Goal: Transaction & Acquisition: Purchase product/service

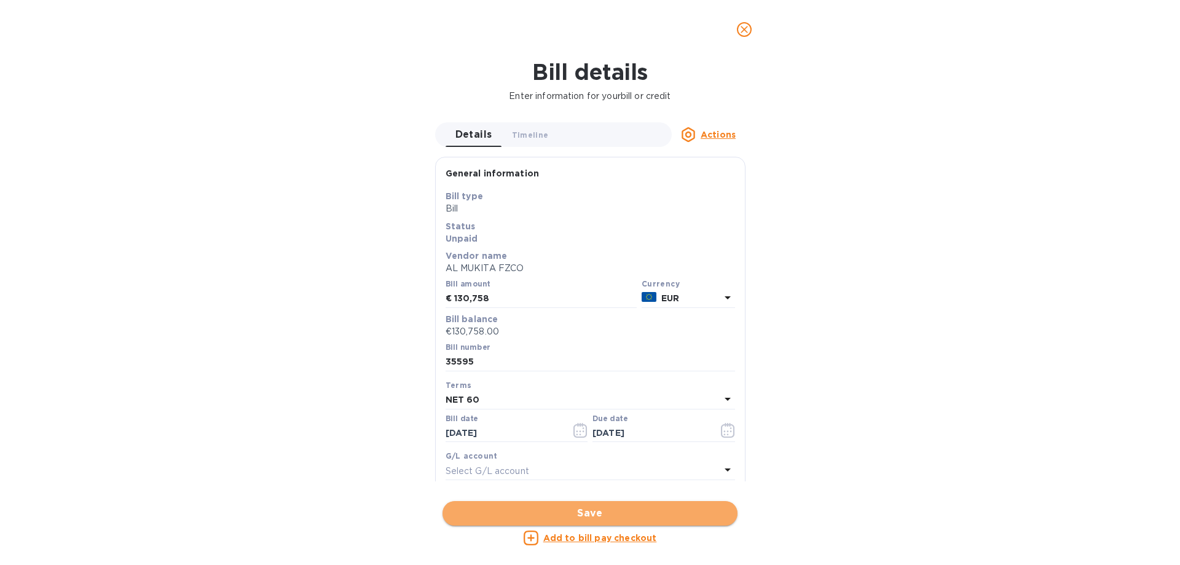
click at [605, 513] on span "Save" at bounding box center [589, 513] width 275 height 15
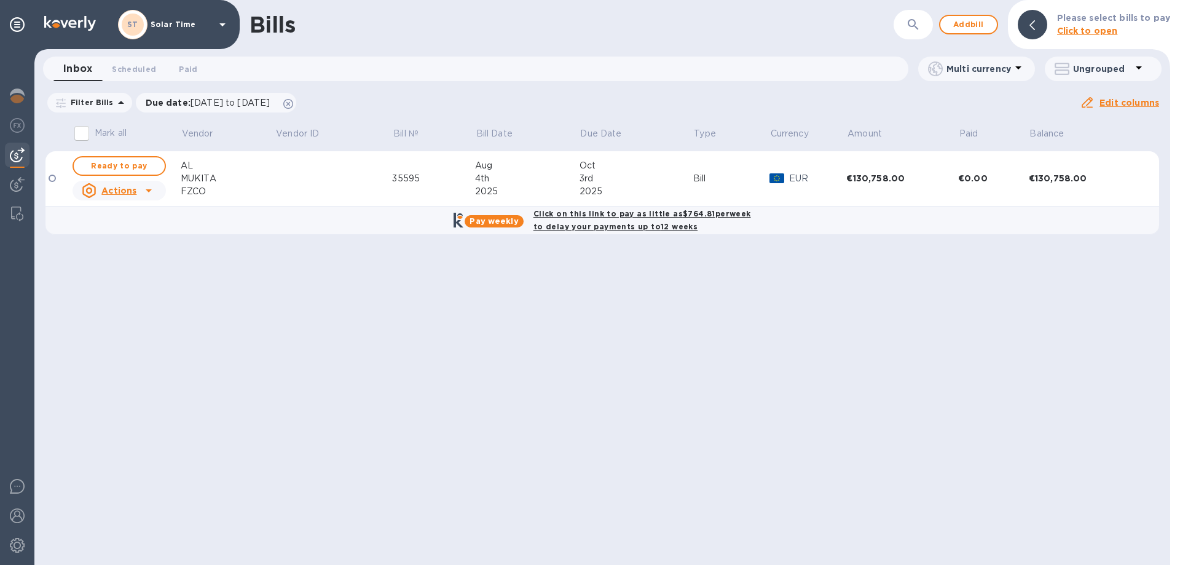
click at [594, 213] on b "Click on this link to pay as little as $764.81 per week to delay your payments …" at bounding box center [642, 220] width 218 height 22
click at [505, 219] on b "Pay weekly" at bounding box center [493, 220] width 49 height 9
checkbox input "true"
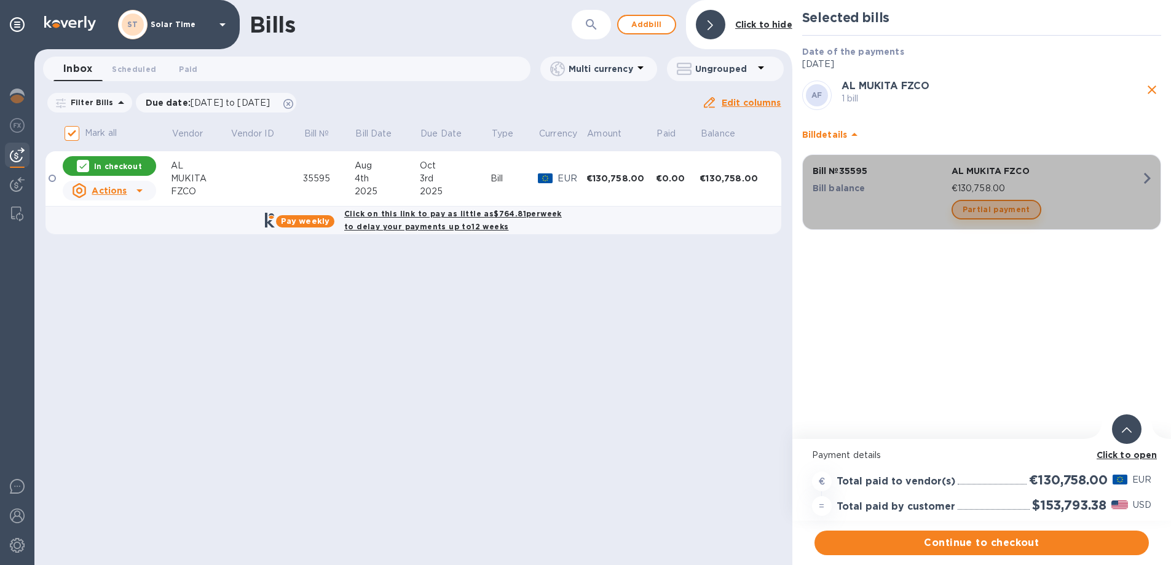
click at [1004, 210] on span "Partial payment" at bounding box center [996, 209] width 68 height 15
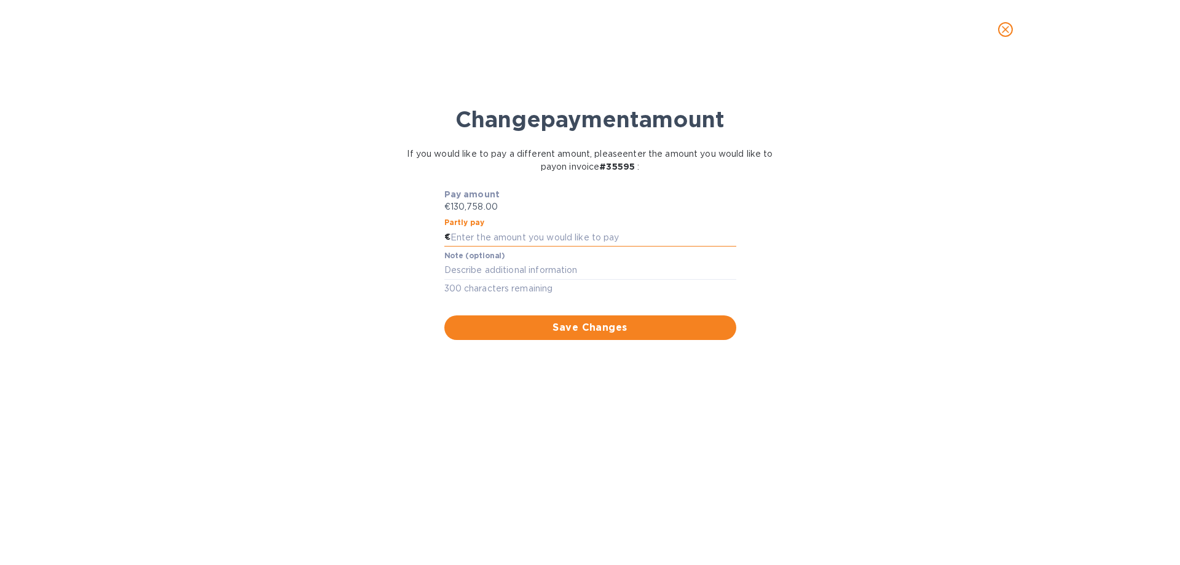
click at [540, 237] on input "text" at bounding box center [593, 237] width 286 height 18
type input "50,000"
click at [551, 275] on textarea at bounding box center [590, 270] width 292 height 10
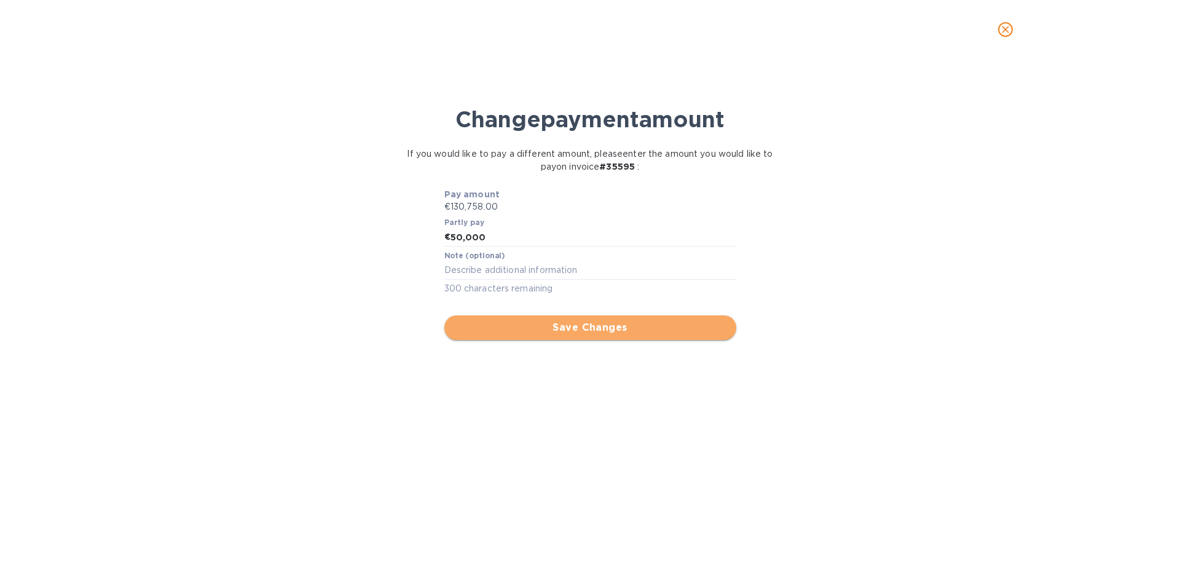
click at [586, 331] on span "Save Changes" at bounding box center [590, 327] width 272 height 15
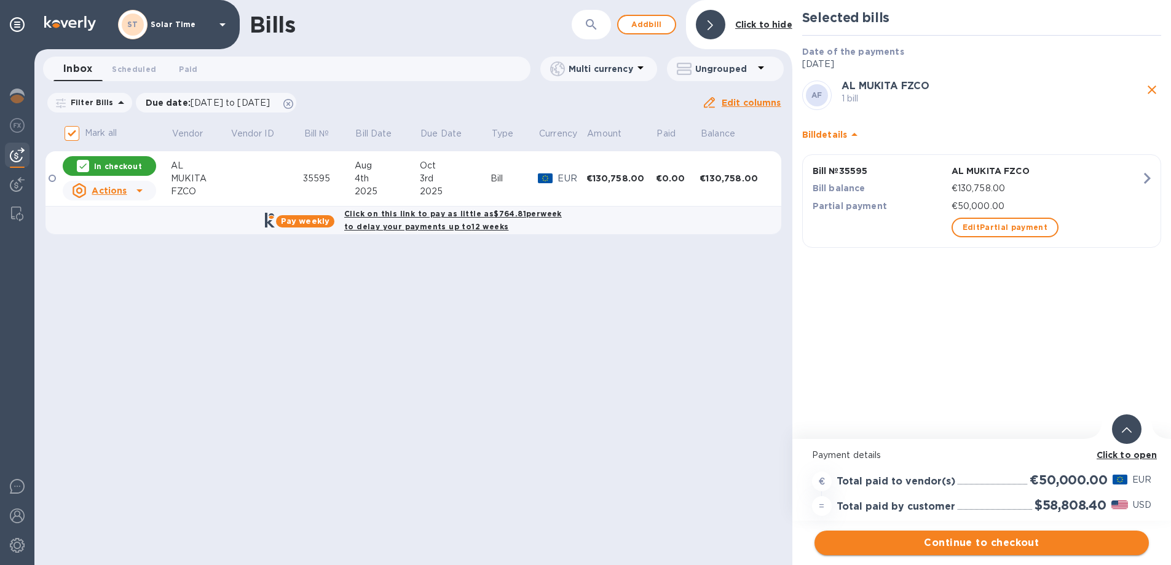
click at [1014, 546] on span "Continue to checkout" at bounding box center [981, 542] width 315 height 15
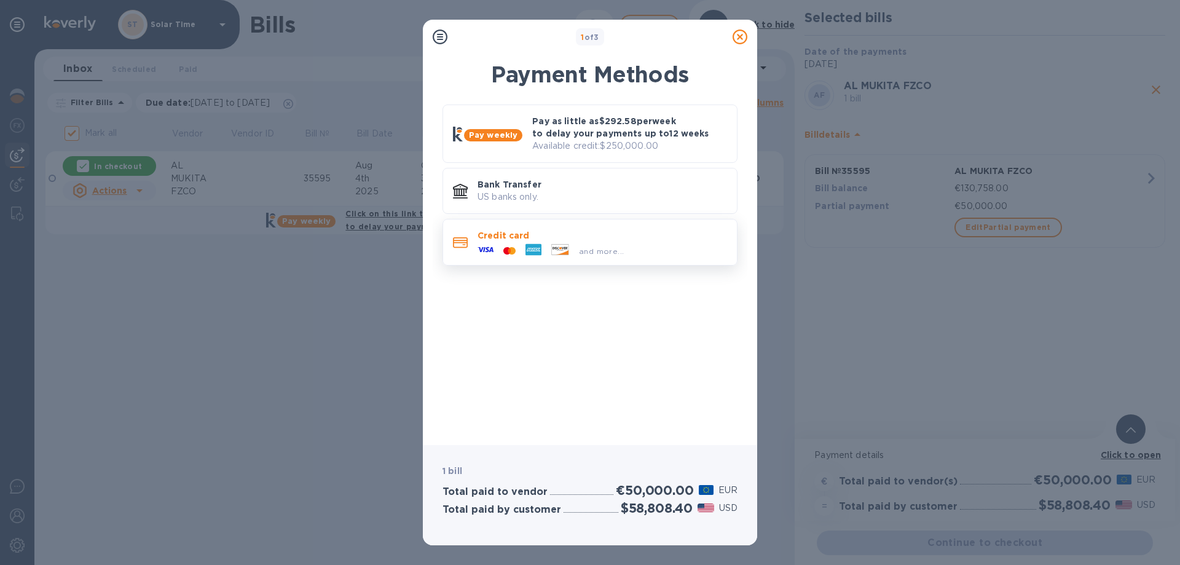
click at [487, 239] on p "Credit card" at bounding box center [601, 235] width 249 height 12
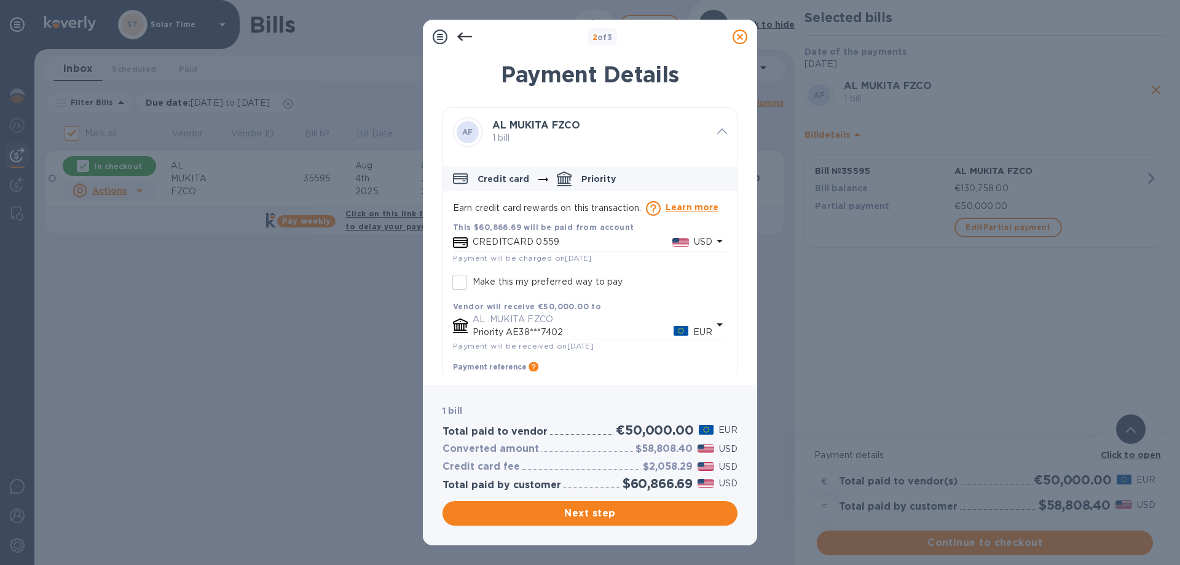
click at [720, 239] on icon "default-method" at bounding box center [719, 241] width 15 height 15
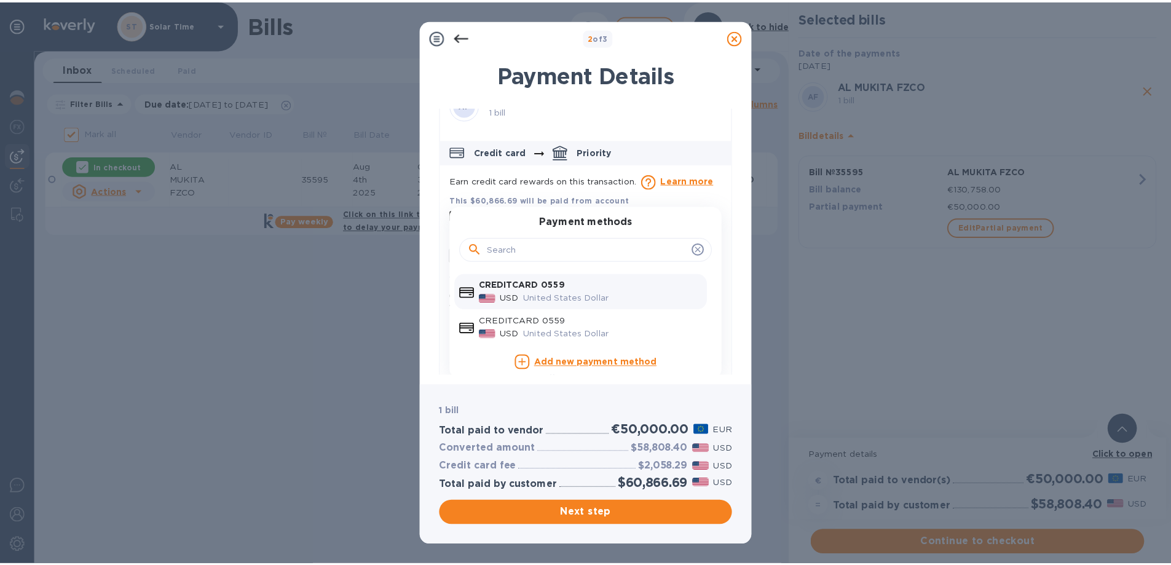
scroll to position [42, 0]
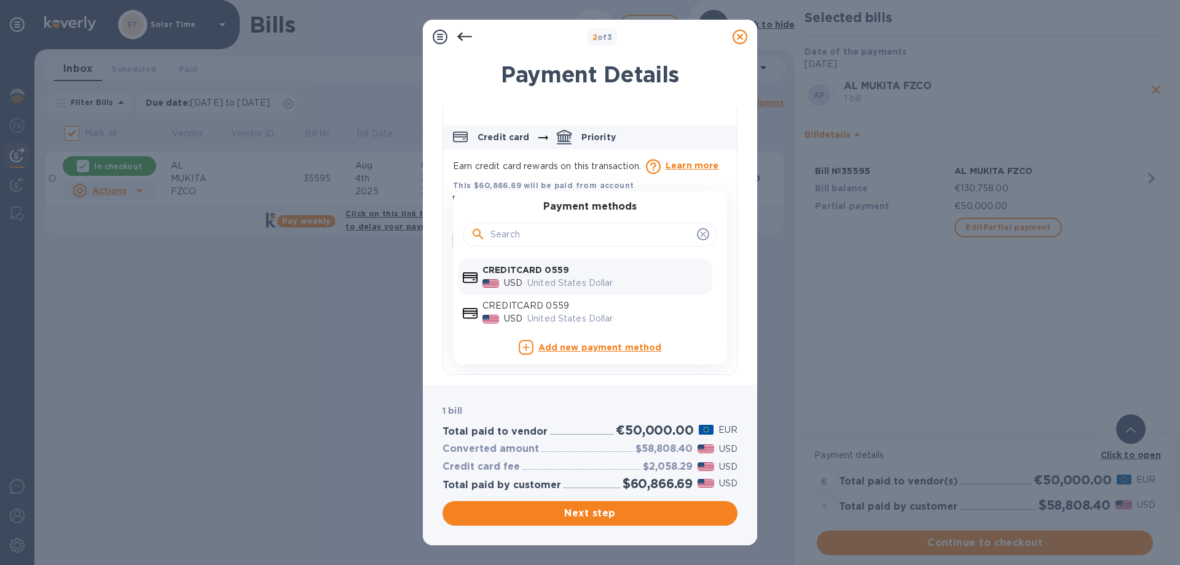
click at [640, 350] on b "Add new payment method" at bounding box center [600, 347] width 124 height 10
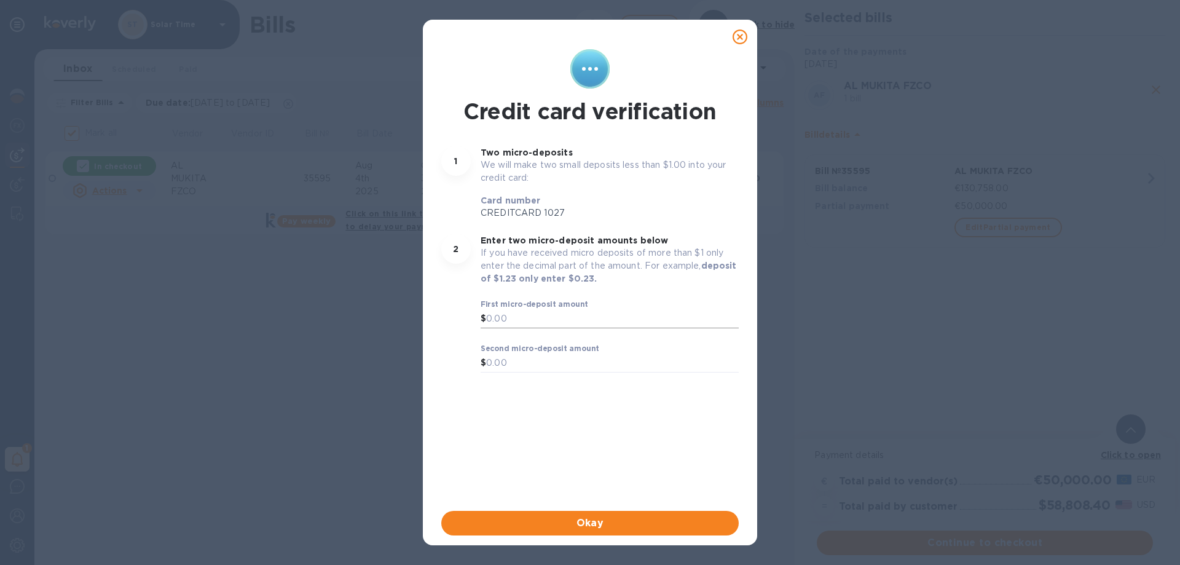
click at [516, 318] on input "text" at bounding box center [612, 319] width 253 height 18
type input "139"
click at [508, 362] on input "text" at bounding box center [612, 363] width 253 height 18
type input "178"
click at [489, 315] on input "139" at bounding box center [612, 319] width 253 height 18
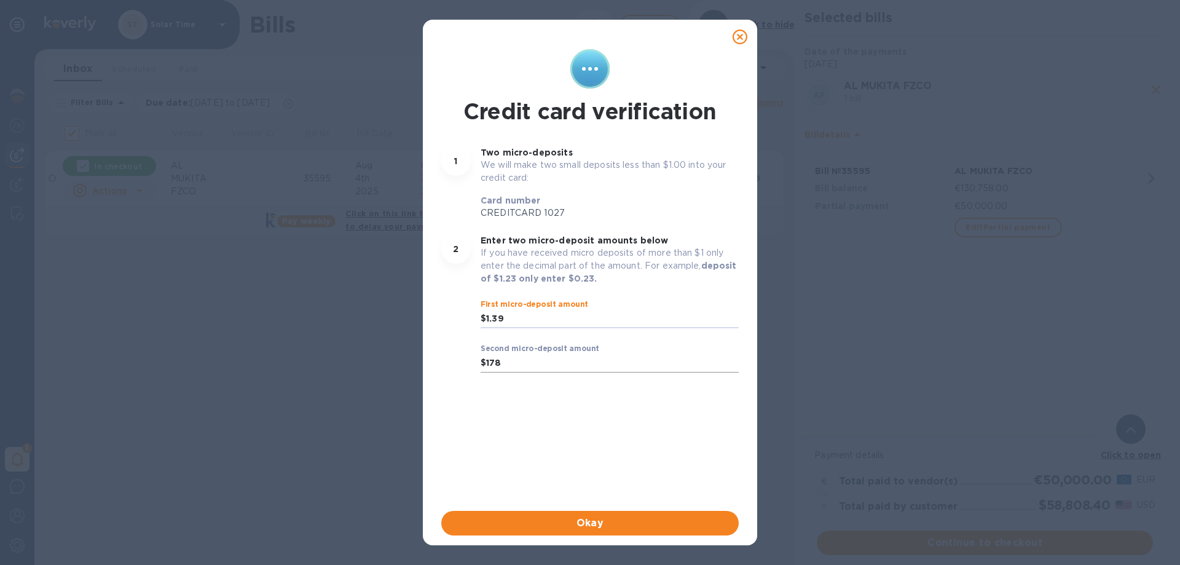
type input "1.39"
click at [491, 361] on input "178" at bounding box center [612, 363] width 253 height 18
type input "1.78"
click at [616, 529] on span "Okay" at bounding box center [590, 523] width 278 height 15
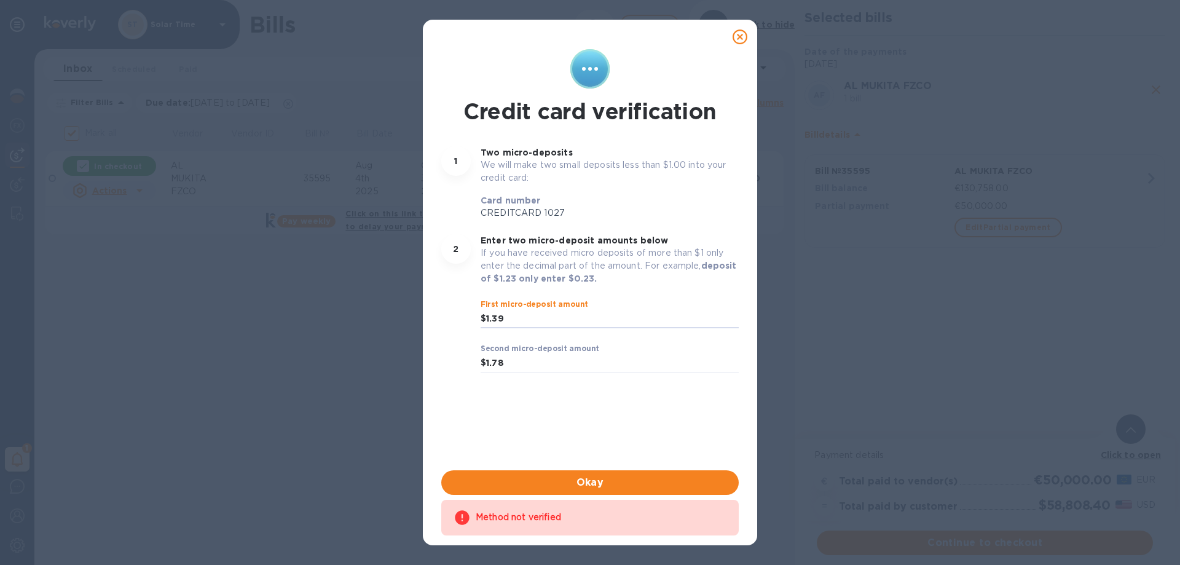
drag, startPoint x: 535, startPoint y: 310, endPoint x: 433, endPoint y: 301, distance: 102.4
click at [433, 301] on div "Credit card verification 1 Two micro-deposits We will make two small deposits l…" at bounding box center [590, 296] width 315 height 498
type input "3"
type input "0.39"
click at [523, 359] on input "1.78" at bounding box center [612, 363] width 253 height 18
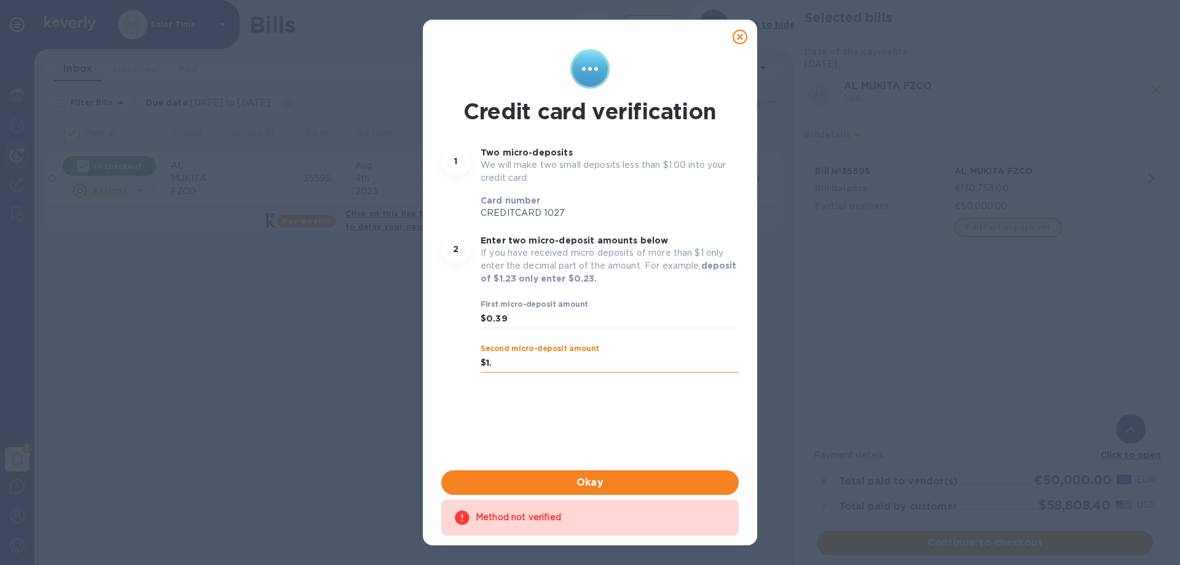
type input "1"
type input "0.78"
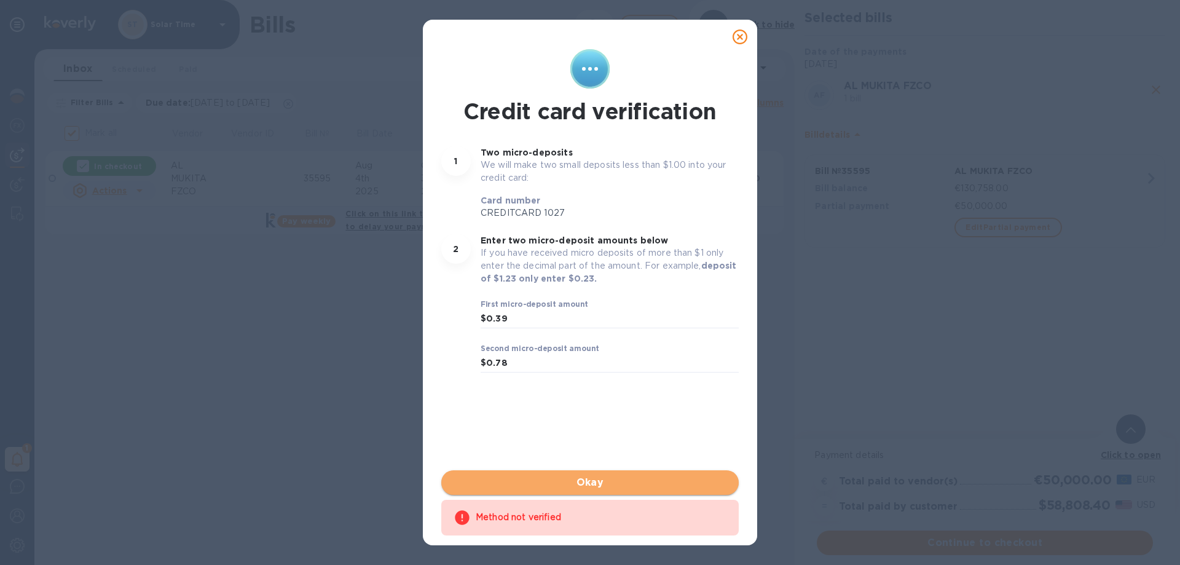
click at [607, 482] on span "Okay" at bounding box center [590, 482] width 278 height 15
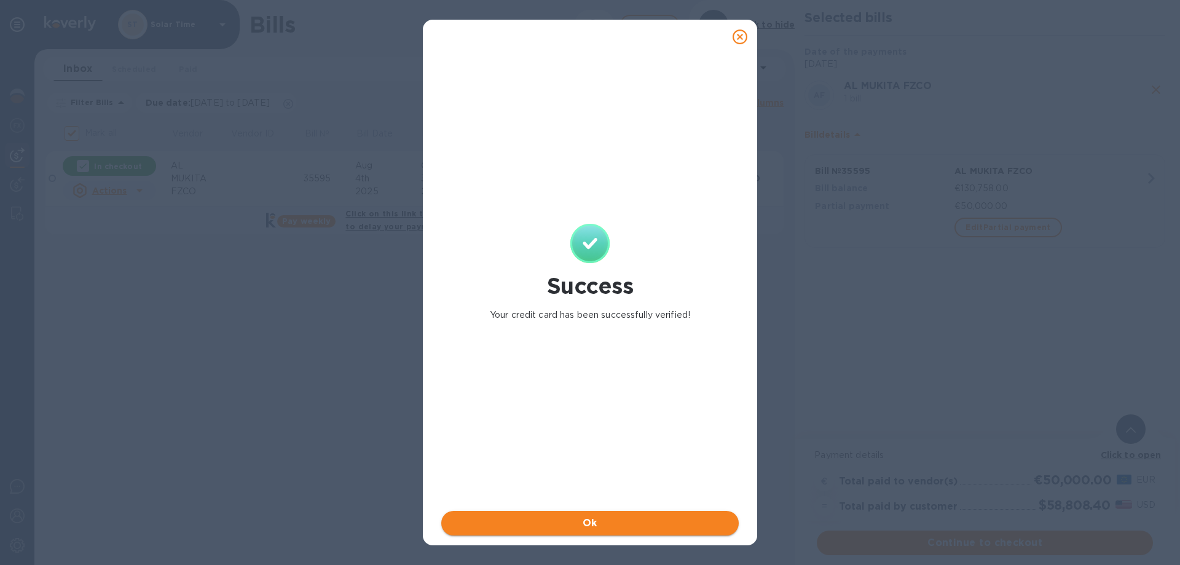
click at [637, 513] on button "Ok" at bounding box center [589, 523] width 297 height 25
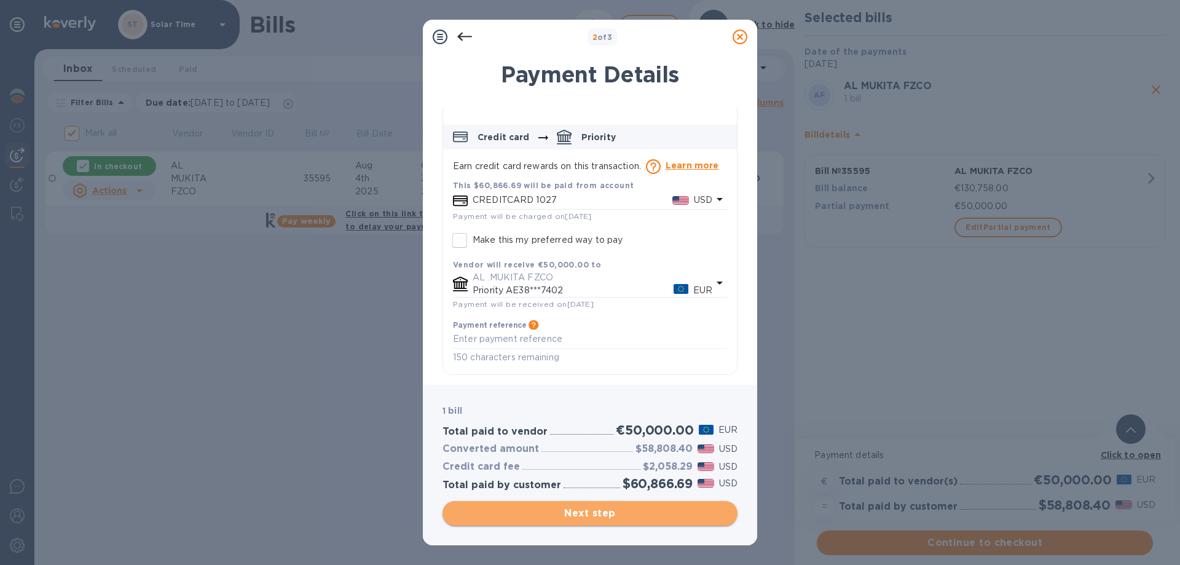
click at [706, 508] on span "Next step" at bounding box center [589, 513] width 275 height 15
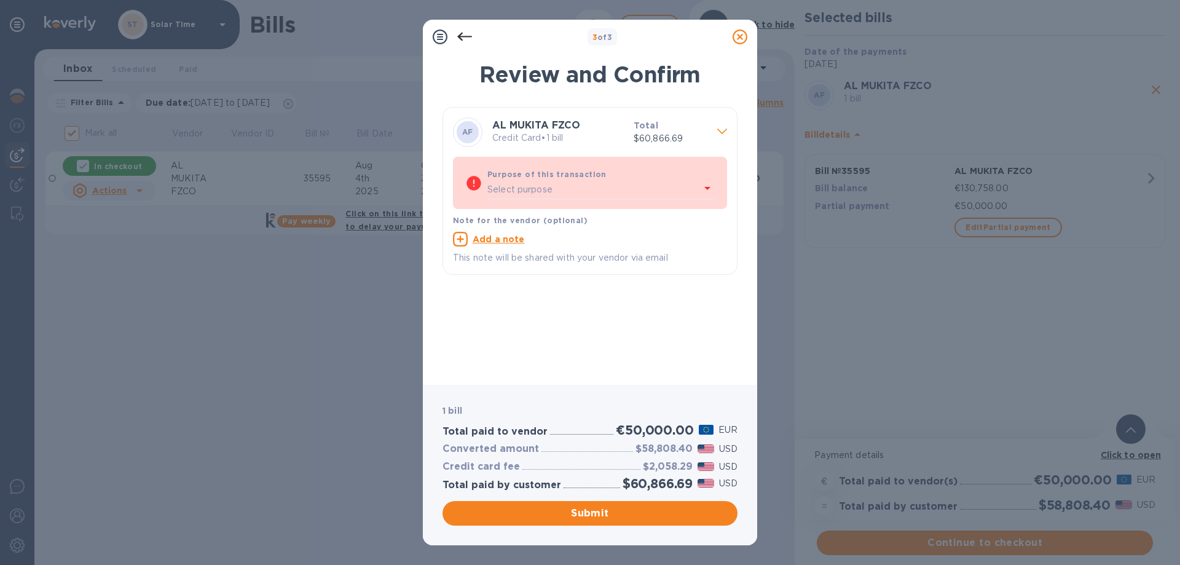
click at [735, 39] on icon at bounding box center [740, 36] width 15 height 15
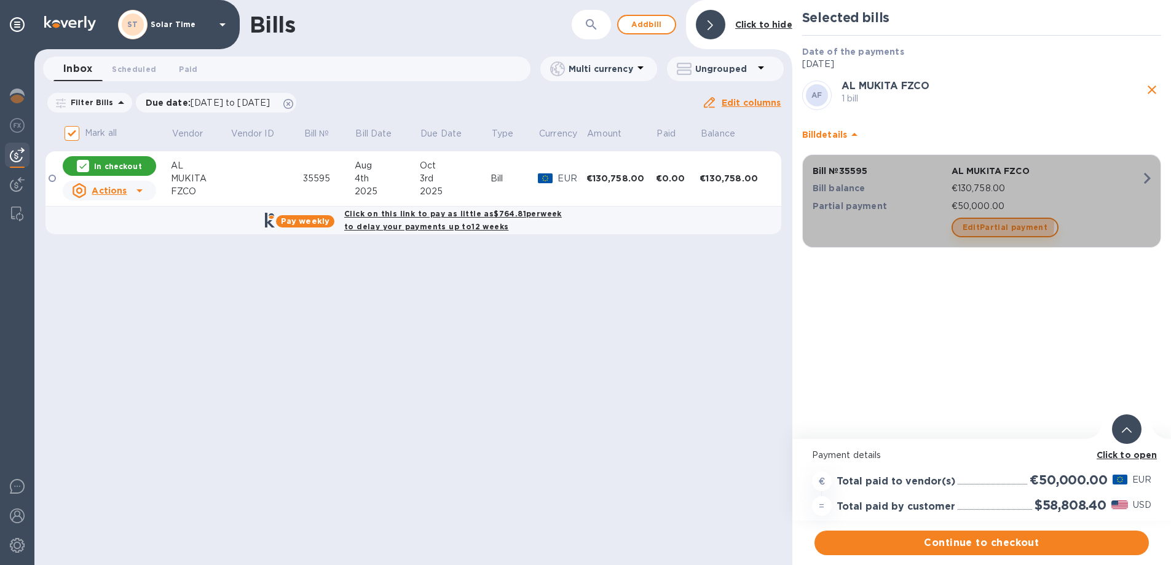
click at [988, 224] on span "Edit Partial payment" at bounding box center [1004, 227] width 85 height 15
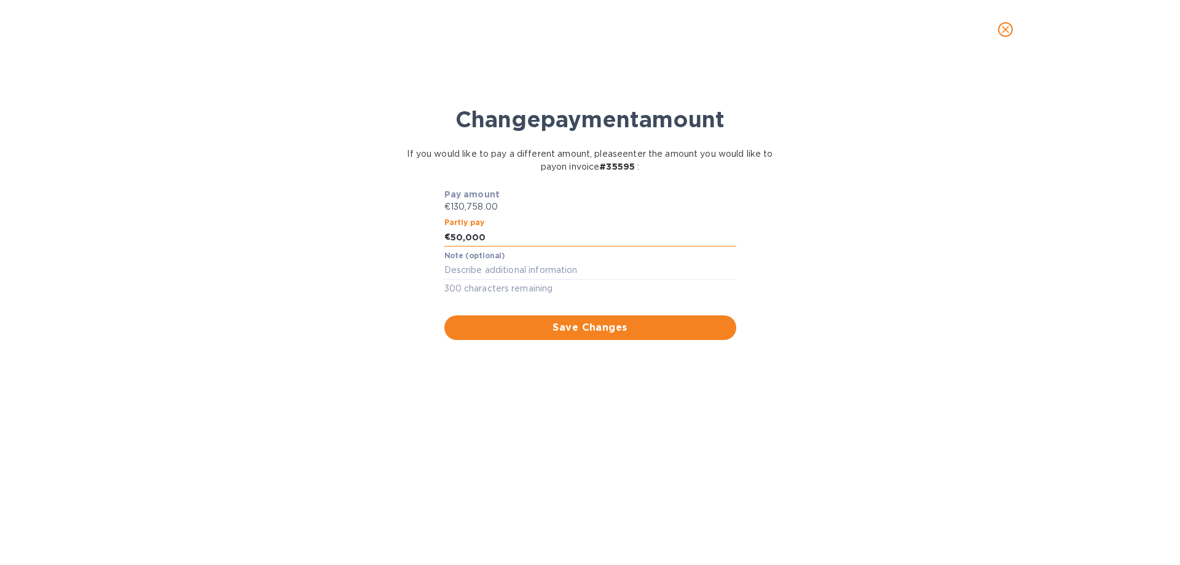
click at [453, 238] on input "50,000" at bounding box center [593, 237] width 286 height 18
type input "70,000"
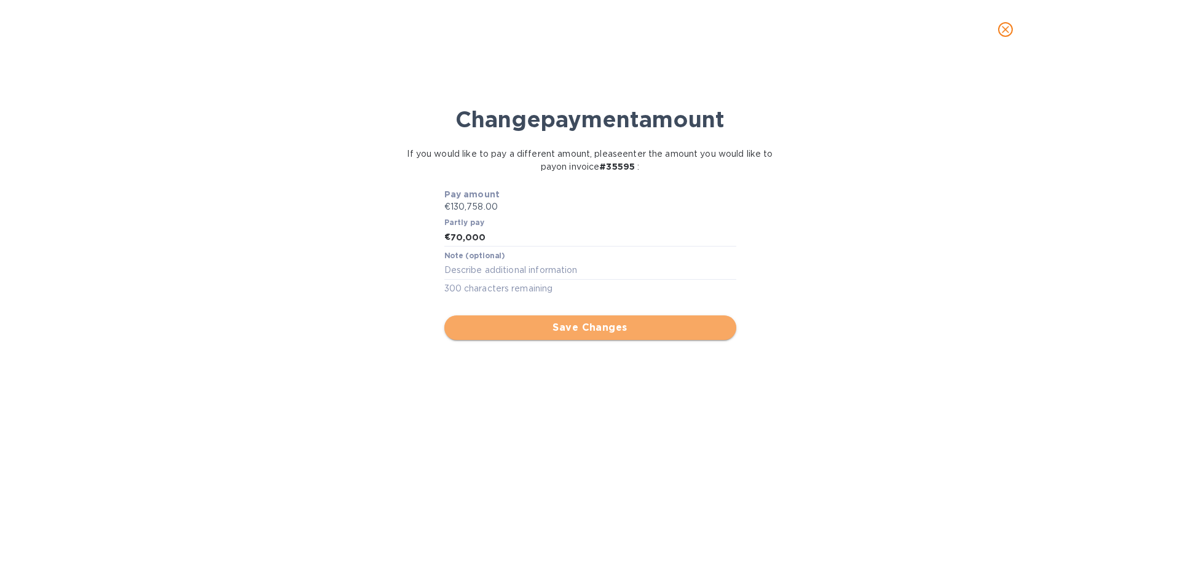
click at [546, 328] on span "Save Changes" at bounding box center [590, 327] width 272 height 15
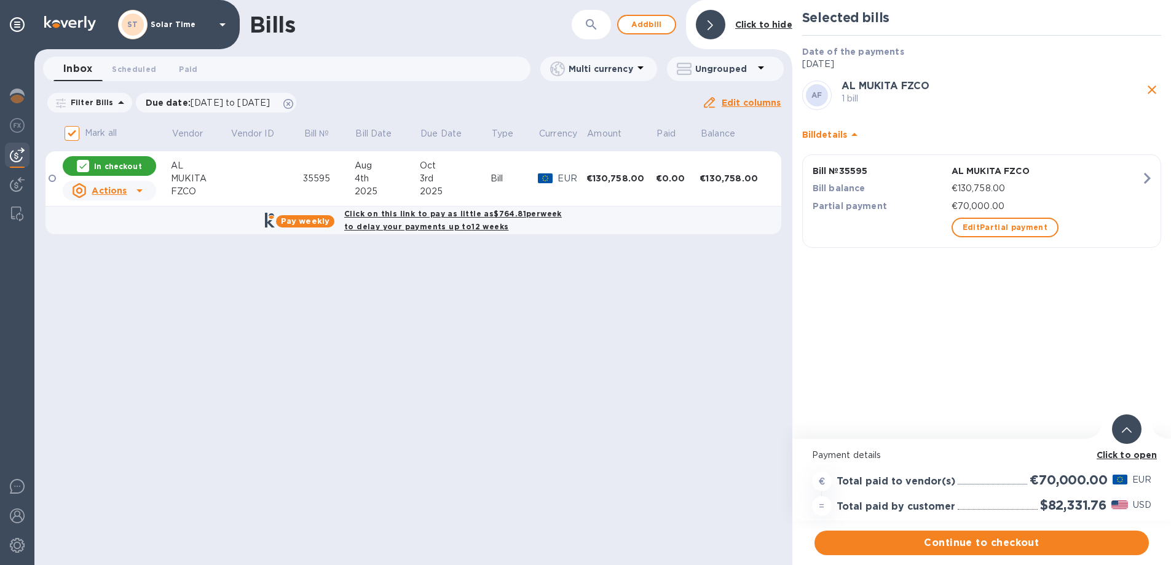
scroll to position [9, 0]
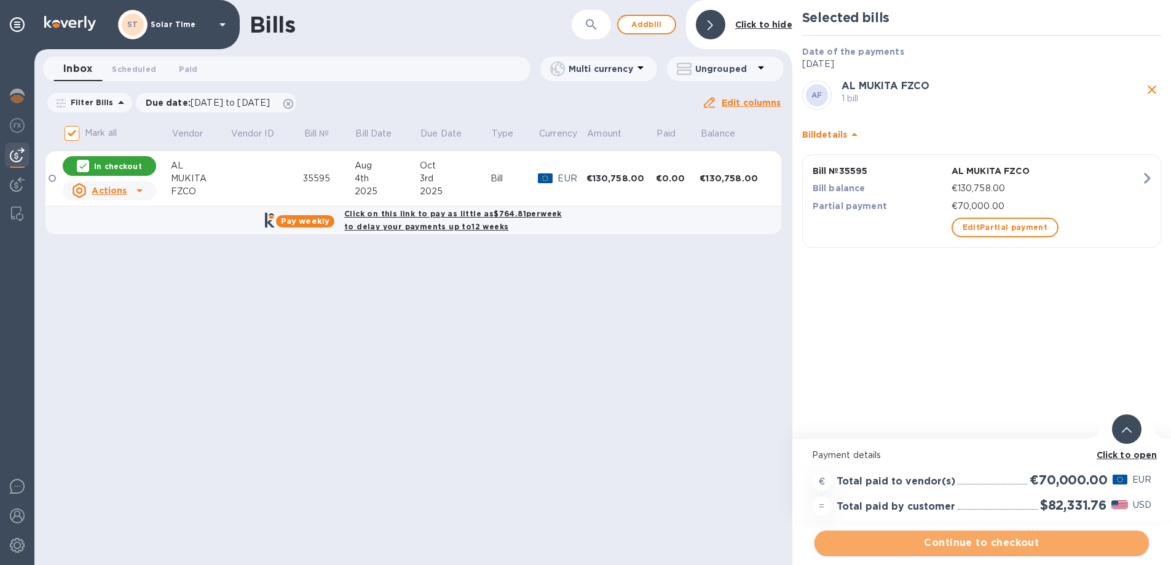
click at [986, 535] on span "Continue to checkout" at bounding box center [981, 542] width 315 height 15
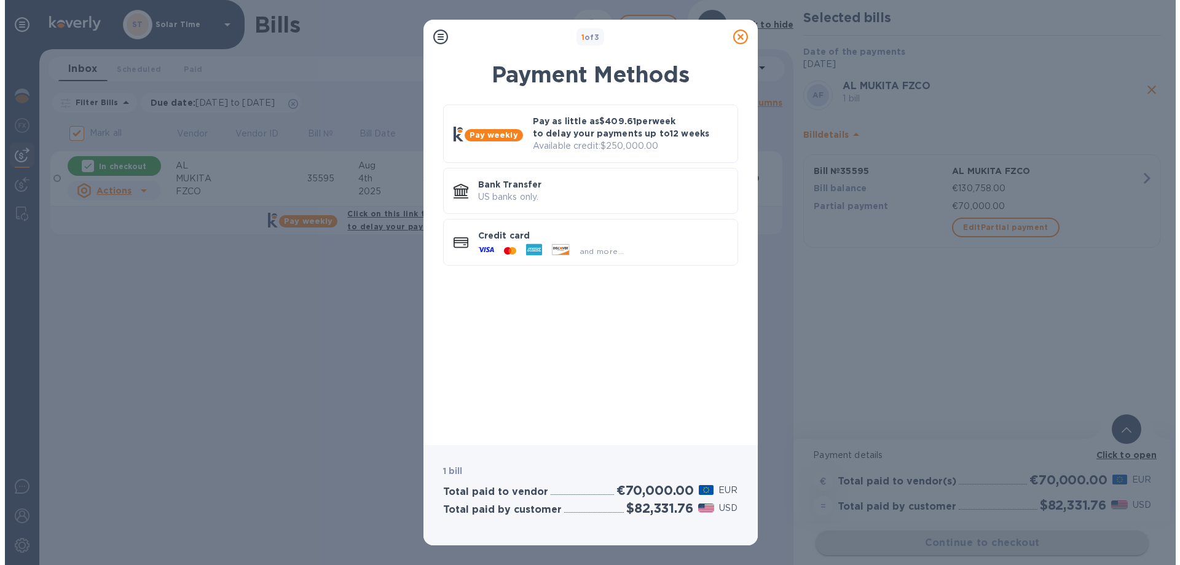
scroll to position [0, 0]
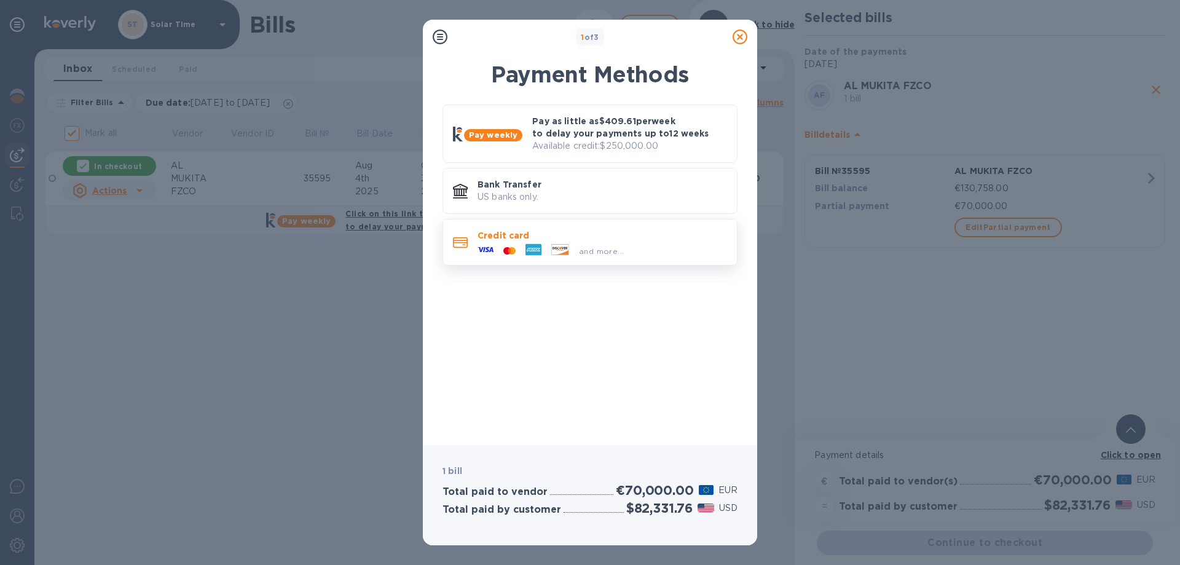
click at [535, 238] on p "Credit card" at bounding box center [601, 235] width 249 height 12
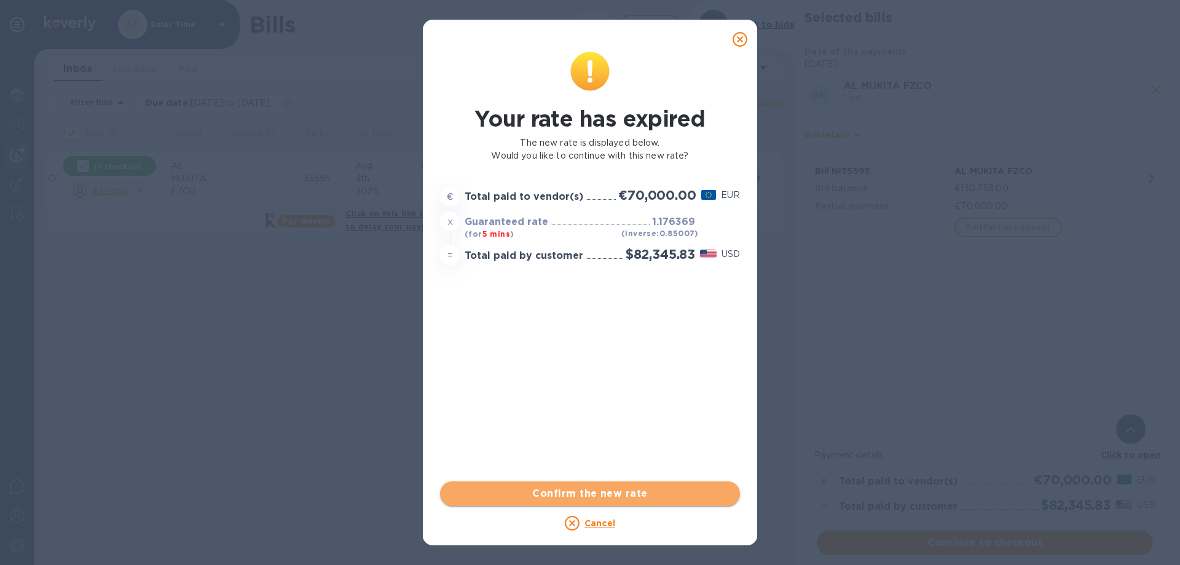
click at [652, 493] on span "Confirm the new rate" at bounding box center [590, 493] width 280 height 15
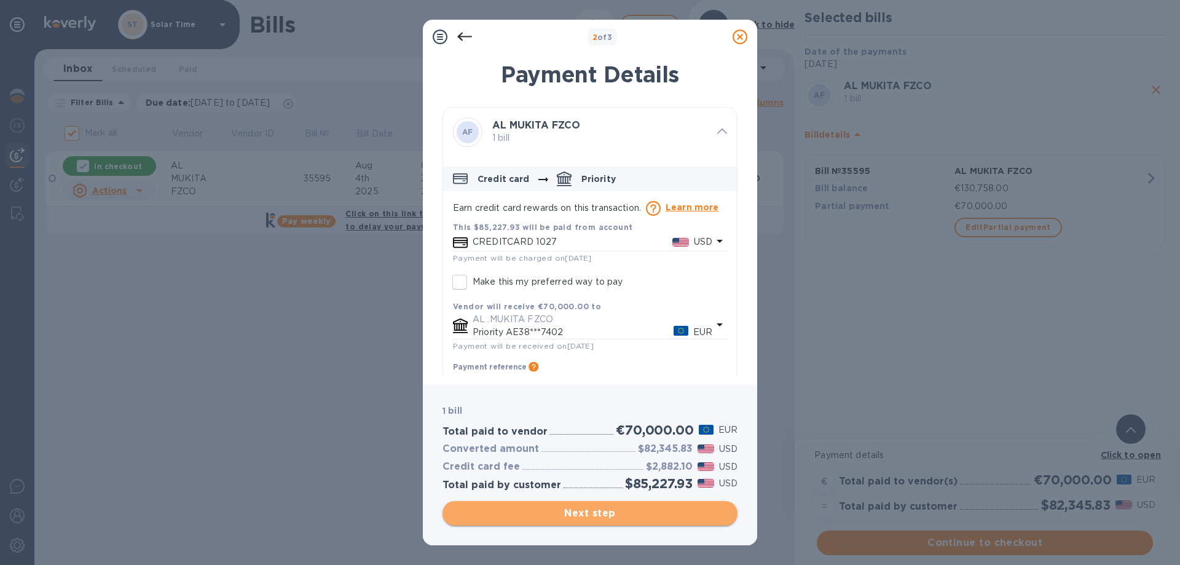
click at [662, 517] on span "Next step" at bounding box center [589, 513] width 275 height 15
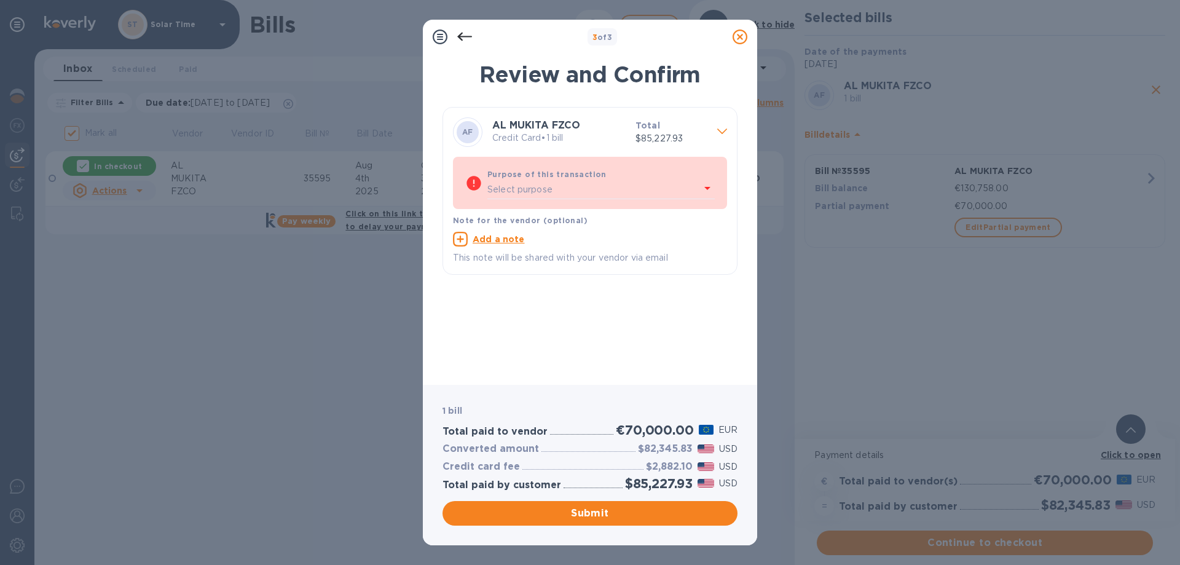
click at [690, 189] on div "Select purpose" at bounding box center [593, 190] width 213 height 18
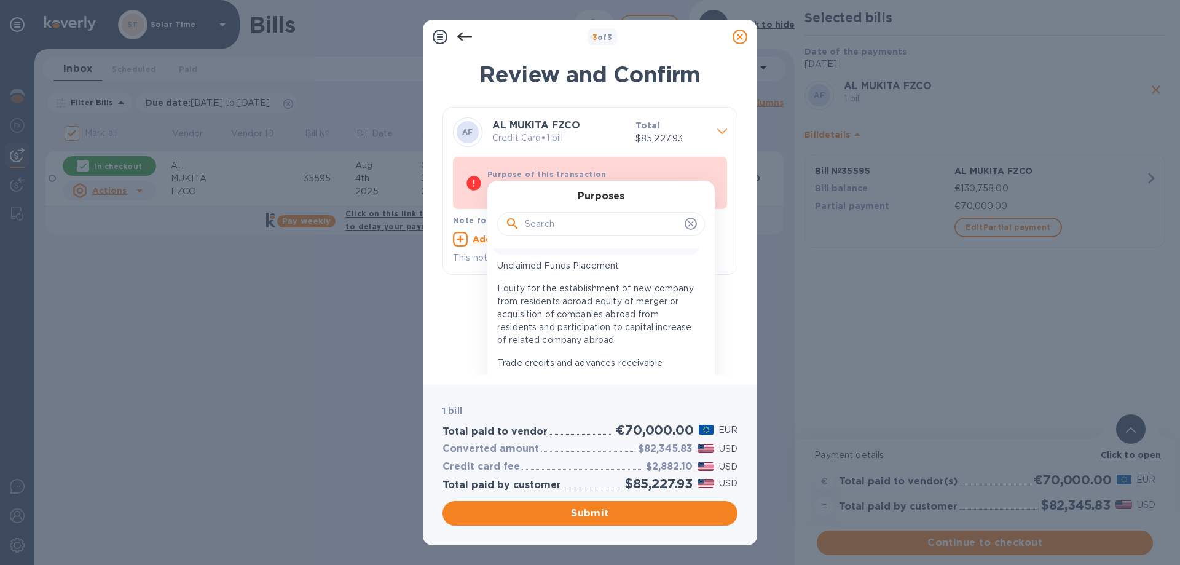
scroll to position [123, 0]
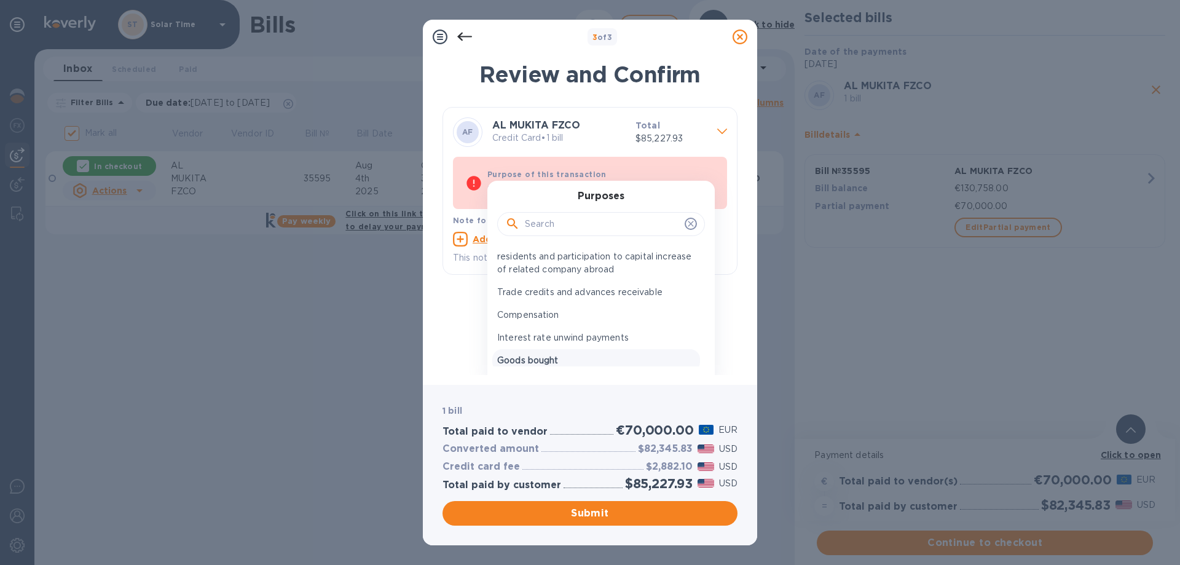
click at [616, 356] on p "Goods bought" at bounding box center [596, 360] width 198 height 13
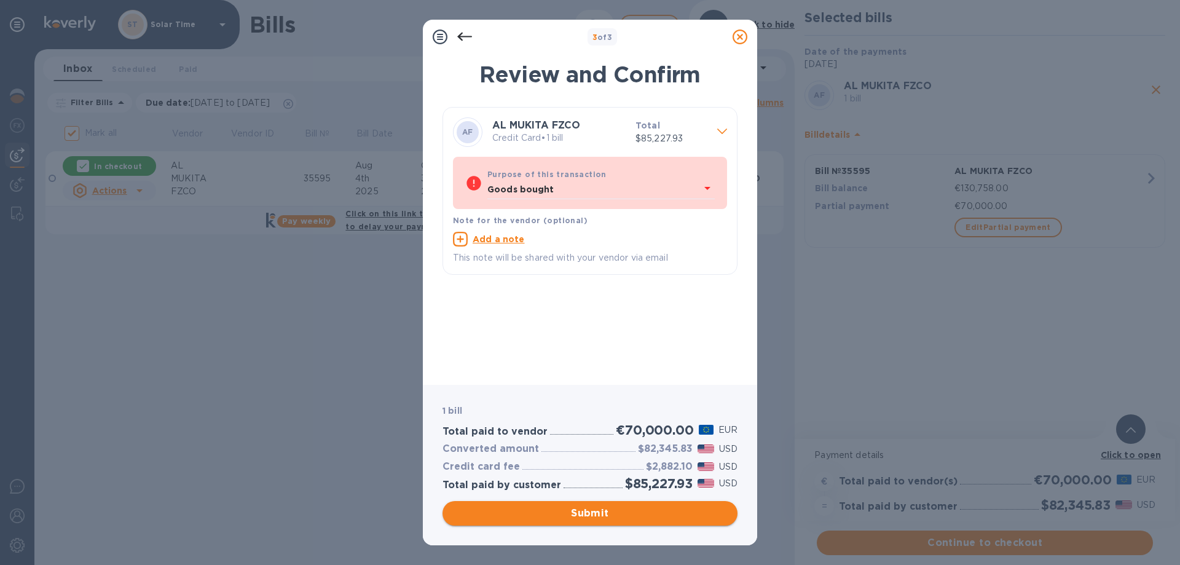
click at [597, 517] on span "Submit" at bounding box center [589, 513] width 275 height 15
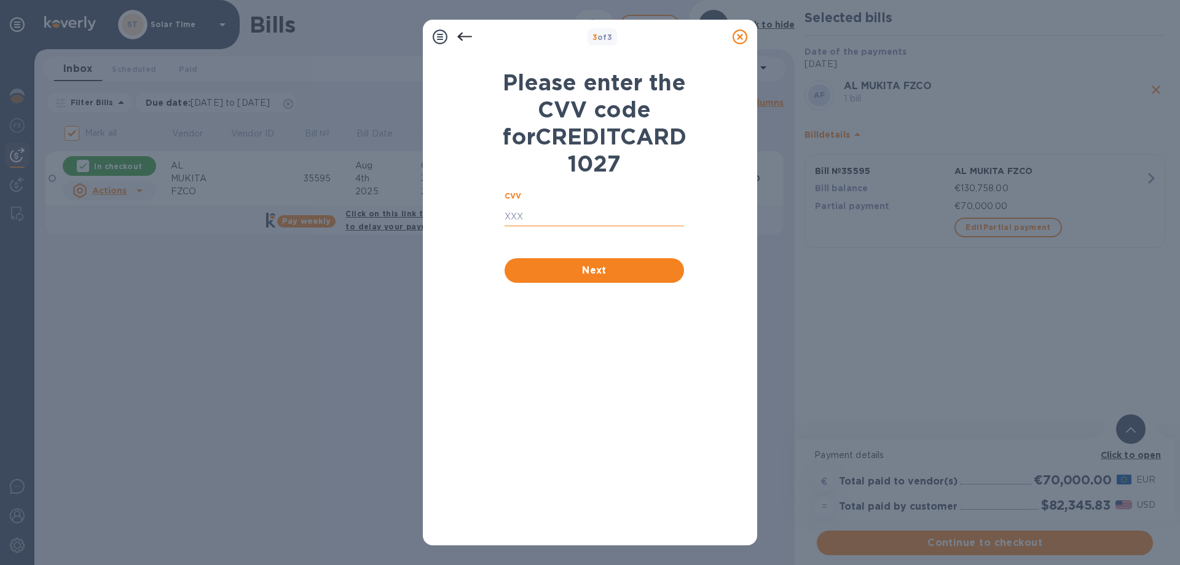
click at [579, 226] on input "text" at bounding box center [594, 217] width 179 height 18
type input "8012"
click at [587, 278] on span "Next" at bounding box center [594, 270] width 160 height 15
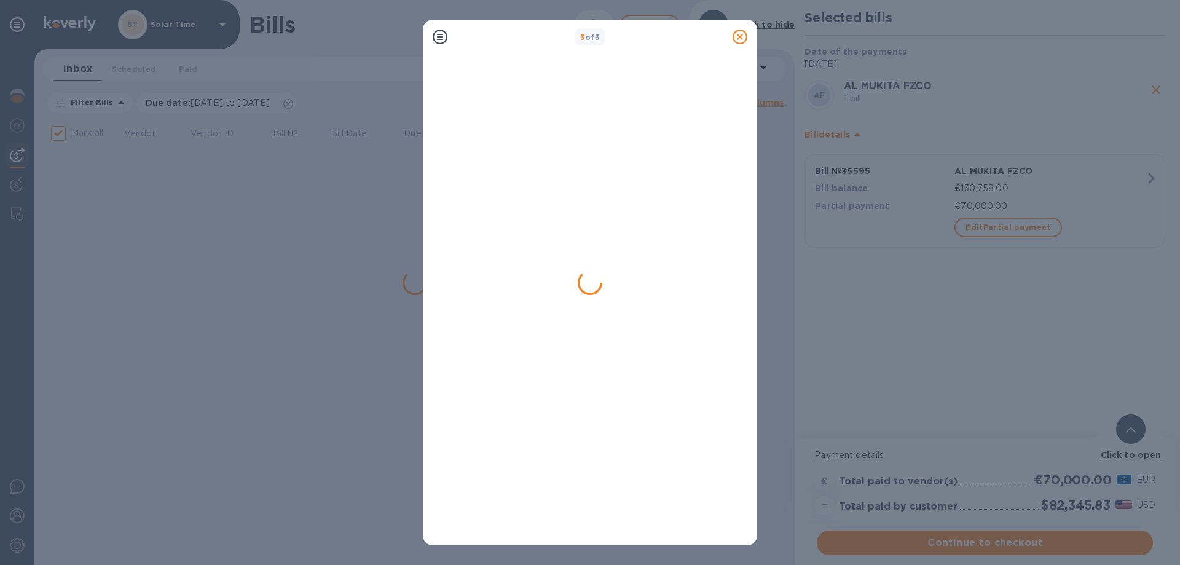
checkbox input "false"
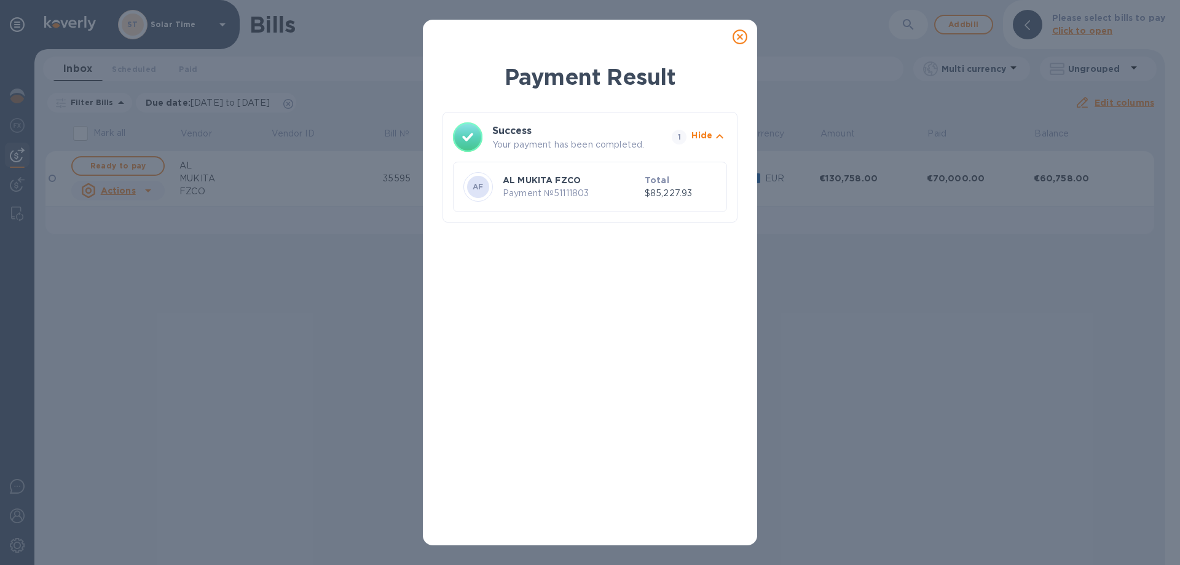
click at [831, 280] on div "Payment Result Success Your payment has been completed. 1 Hide AF AL MUKITA FZC…" at bounding box center [590, 282] width 1180 height 565
click at [738, 37] on icon at bounding box center [740, 36] width 15 height 15
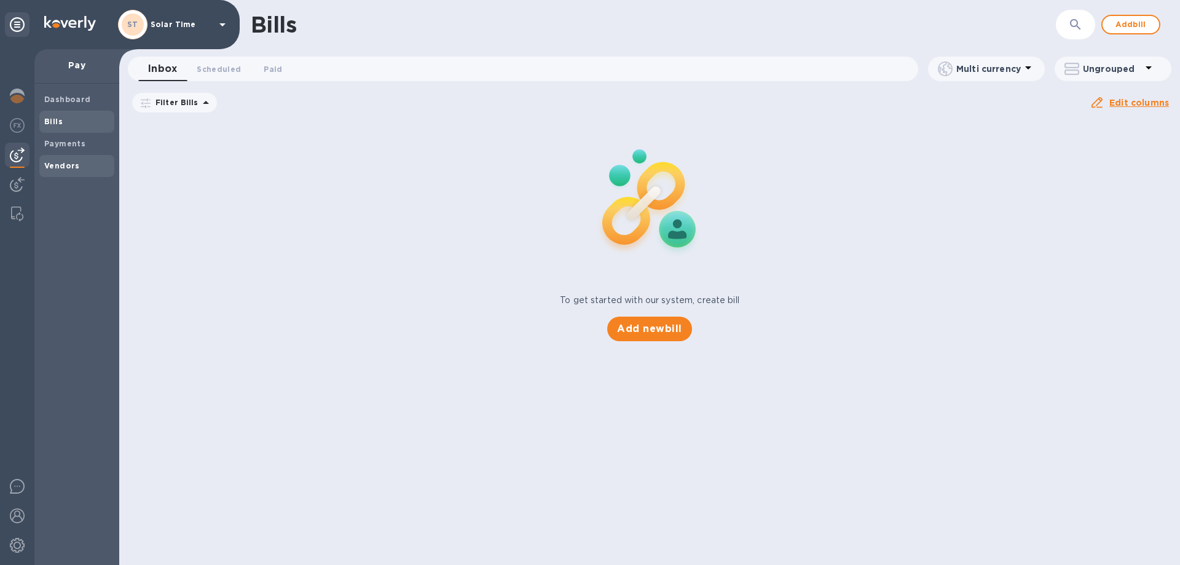
click at [60, 117] on b "Bills" at bounding box center [53, 121] width 18 height 9
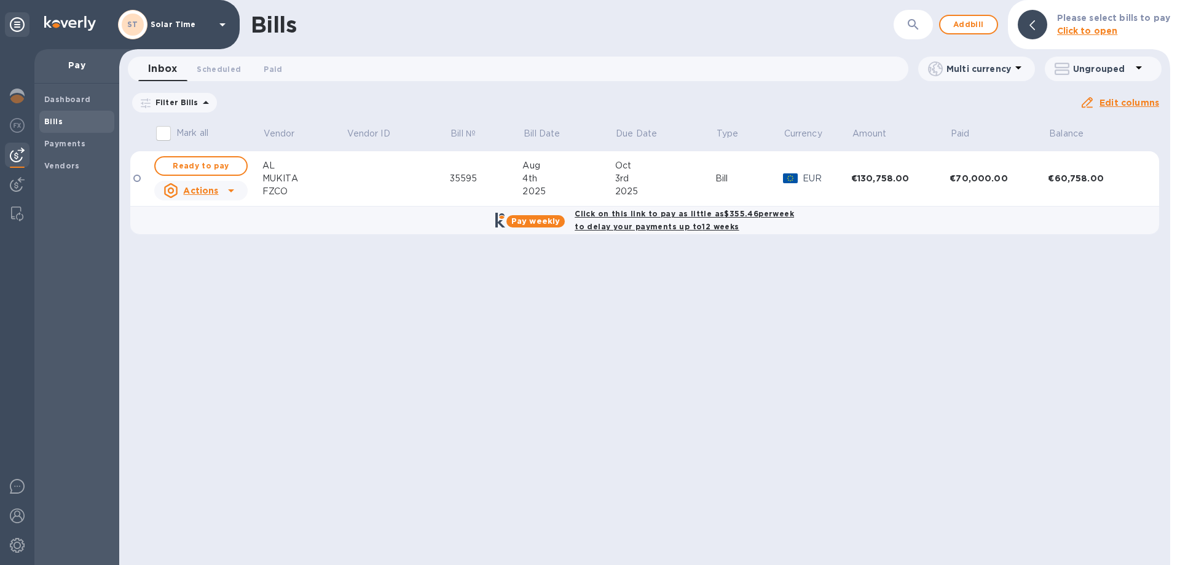
click at [652, 219] on div "Click on this link to pay as little as $355.46 per week to delay your payments …" at bounding box center [684, 220] width 224 height 31
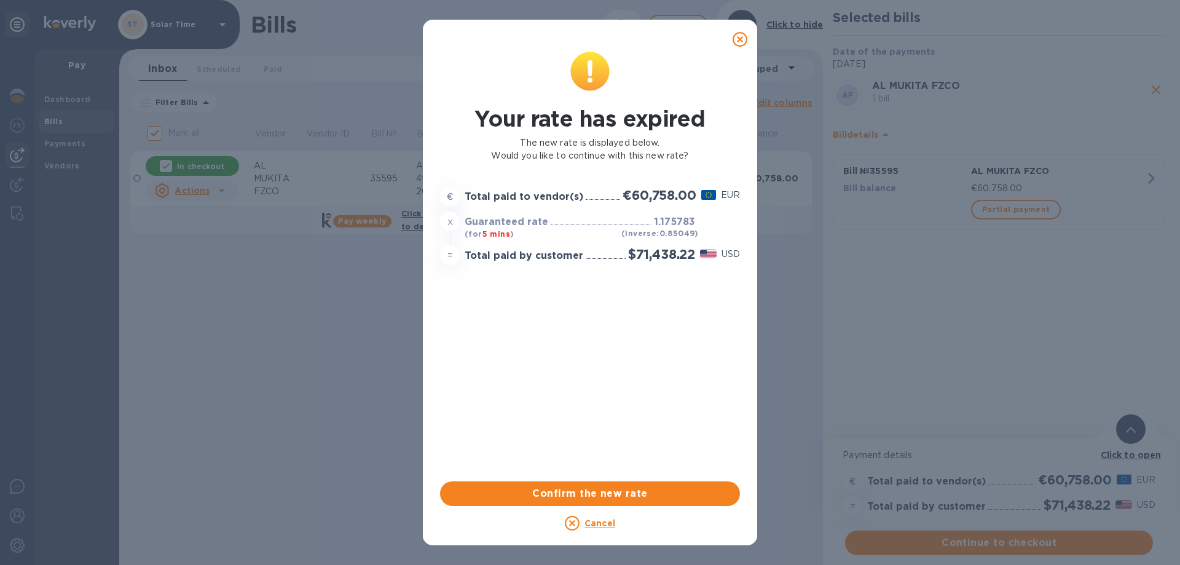
click at [740, 37] on icon at bounding box center [740, 39] width 15 height 15
checkbox input "false"
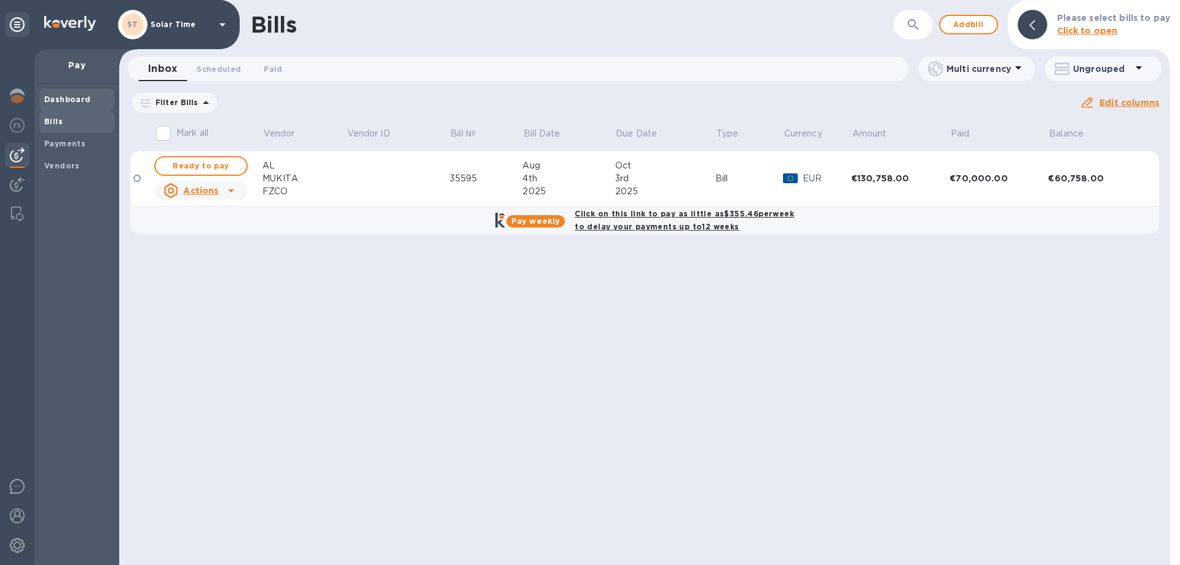
click at [75, 96] on b "Dashboard" at bounding box center [67, 99] width 47 height 9
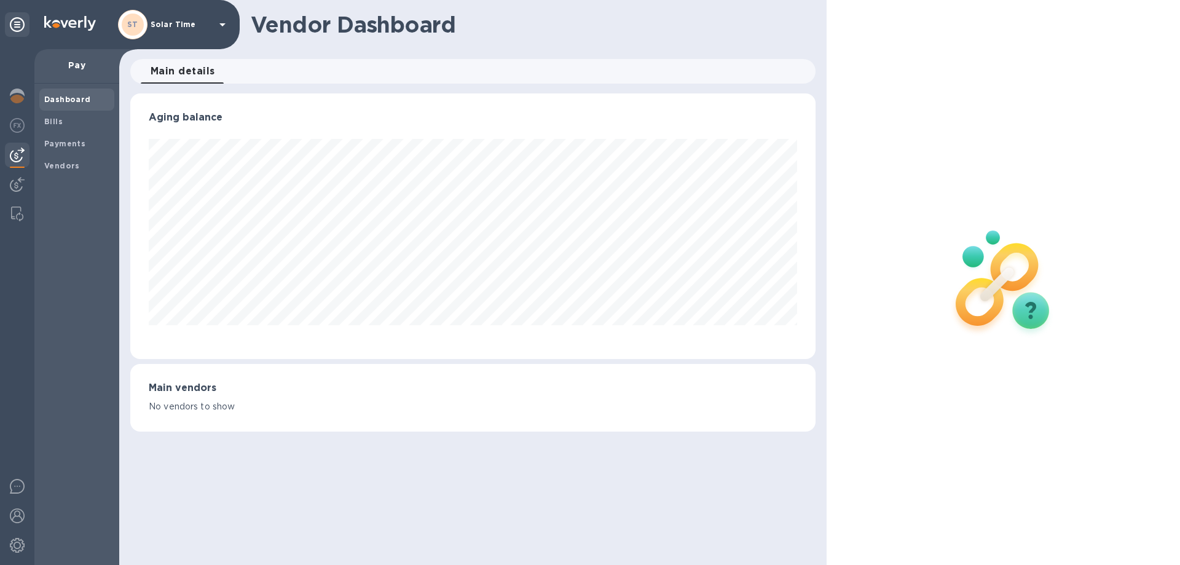
scroll to position [265, 685]
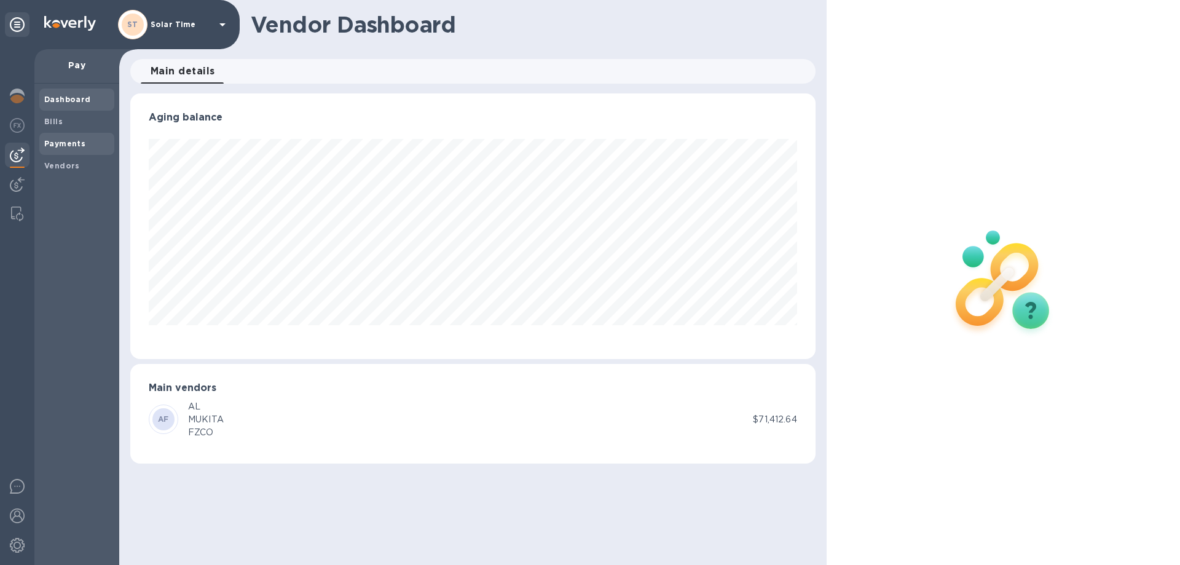
click at [68, 139] on b "Payments" at bounding box center [64, 143] width 41 height 9
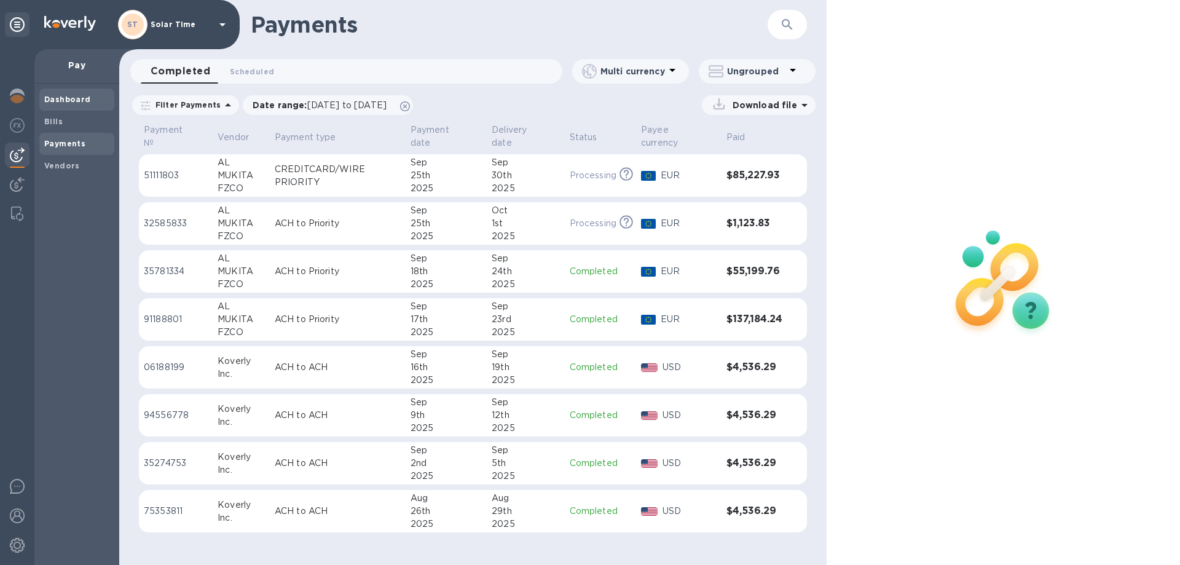
click at [65, 98] on b "Dashboard" at bounding box center [67, 99] width 47 height 9
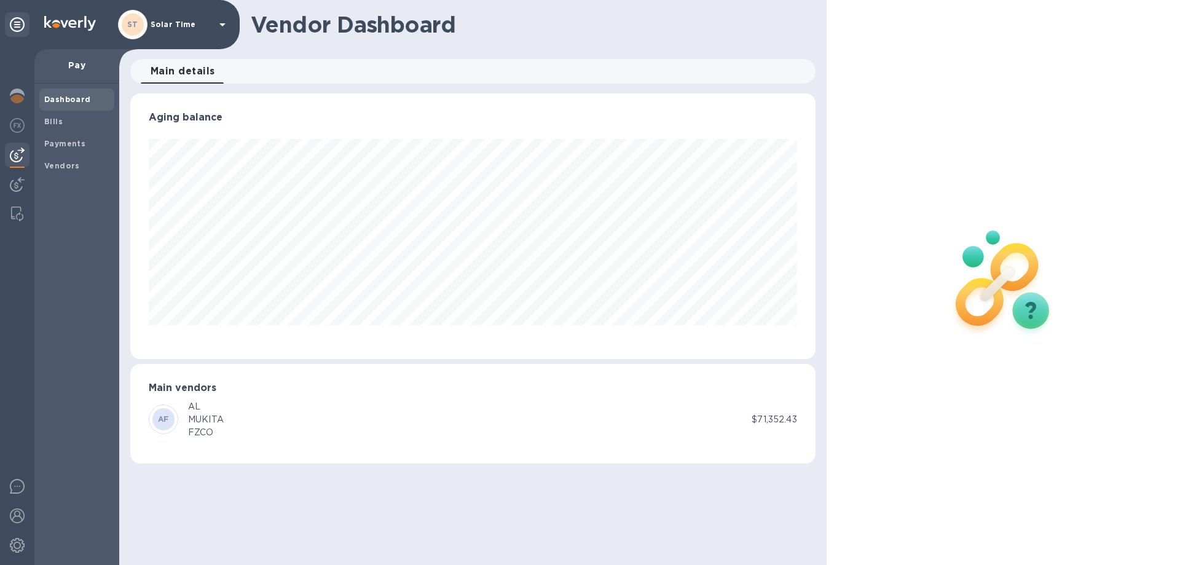
scroll to position [265, 685]
click at [77, 66] on p "Pay" at bounding box center [76, 65] width 65 height 12
click at [66, 144] on b "Payments" at bounding box center [64, 143] width 41 height 9
